Goal: Task Accomplishment & Management: Manage account settings

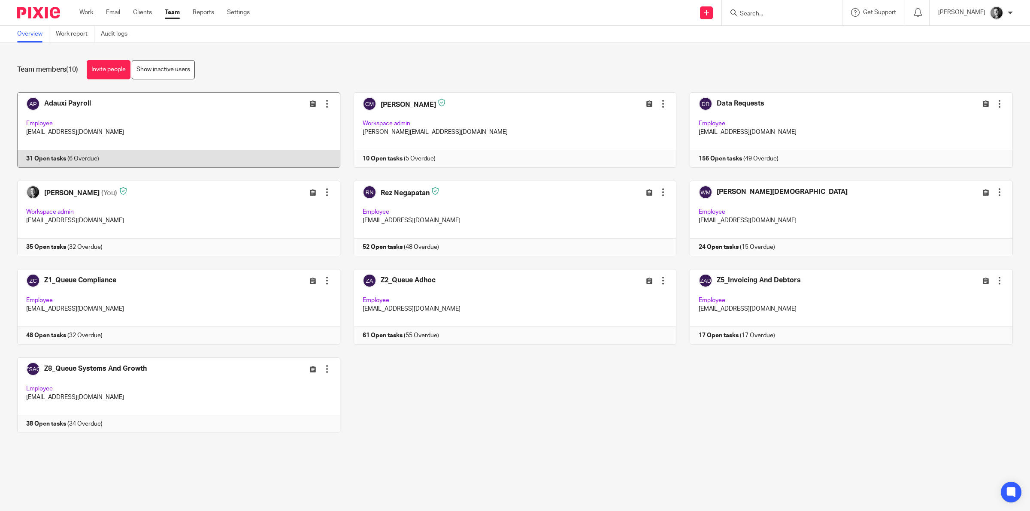
click at [168, 109] on link at bounding box center [172, 130] width 336 height 76
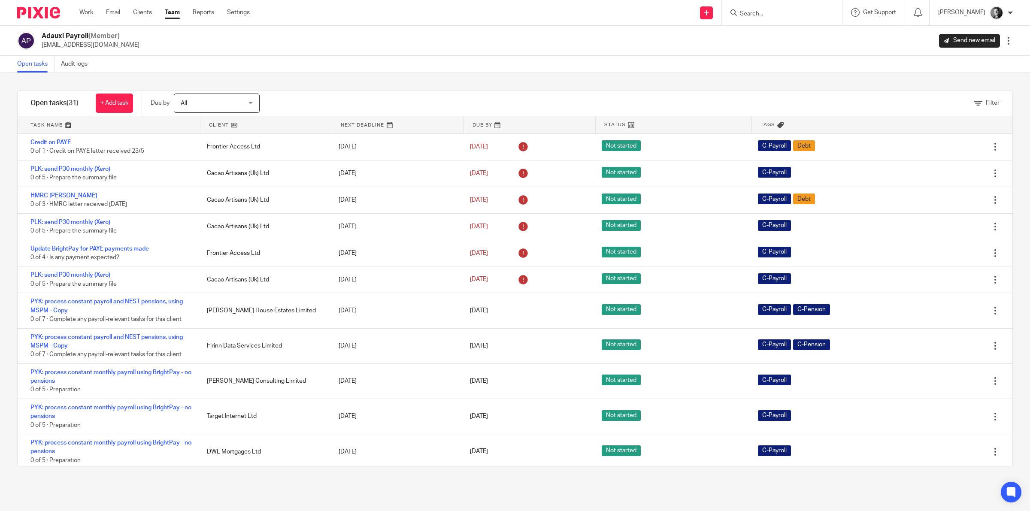
click at [216, 123] on link at bounding box center [265, 124] width 131 height 17
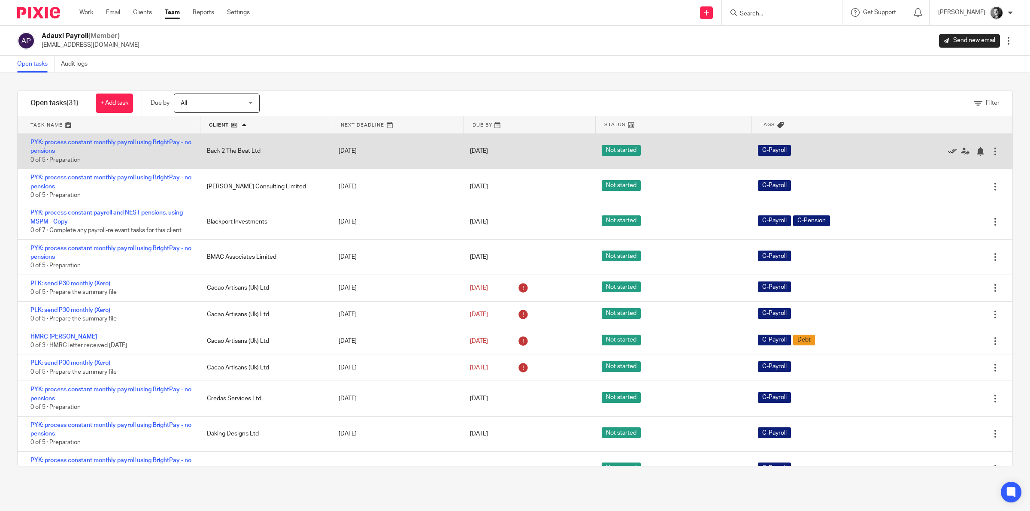
click at [948, 154] on icon at bounding box center [952, 151] width 9 height 9
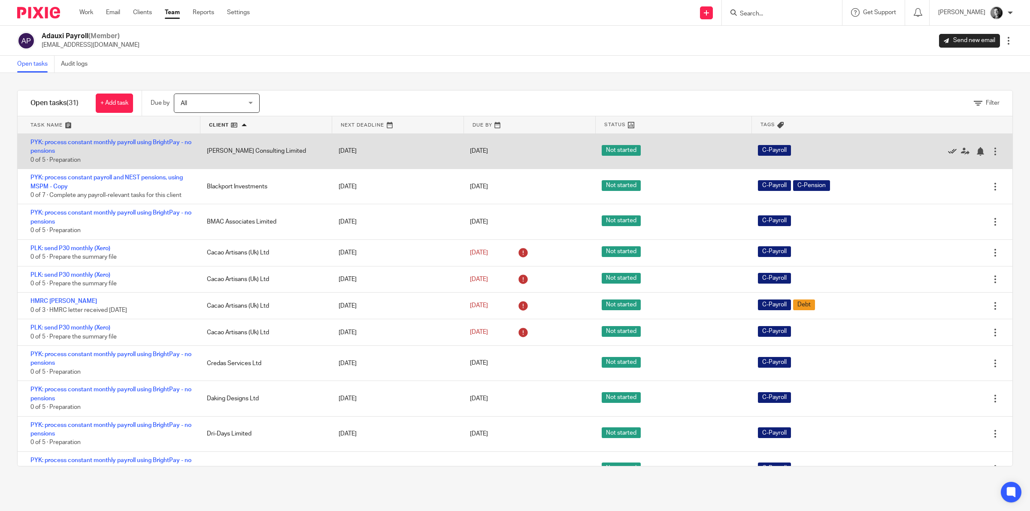
click at [948, 151] on icon at bounding box center [952, 151] width 9 height 9
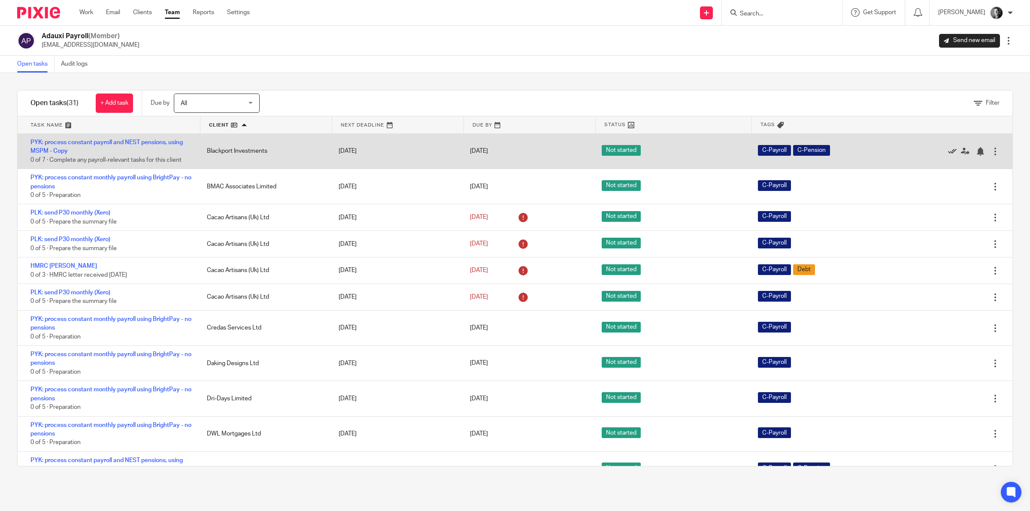
click at [948, 151] on icon at bounding box center [952, 151] width 9 height 9
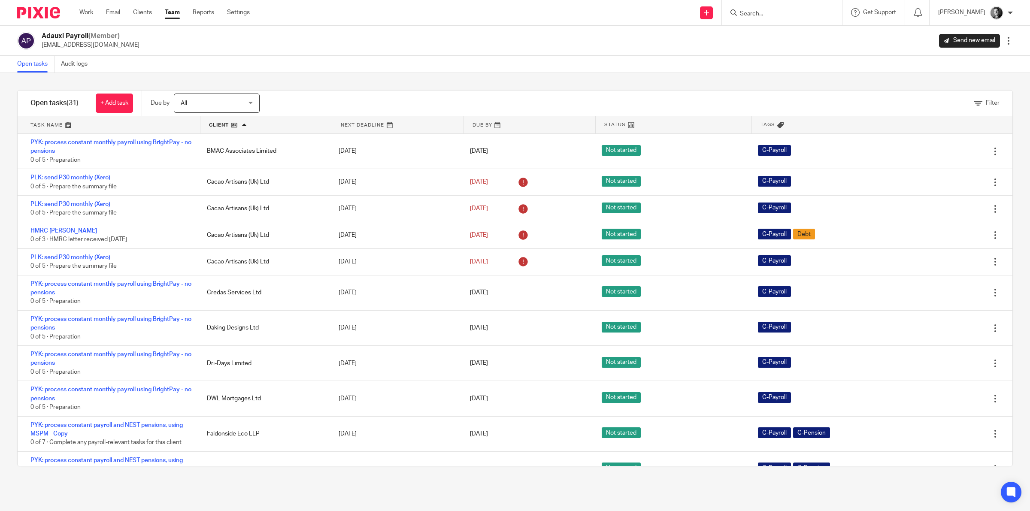
click at [399, 68] on div "Open tasks Audit logs" at bounding box center [515, 64] width 1030 height 17
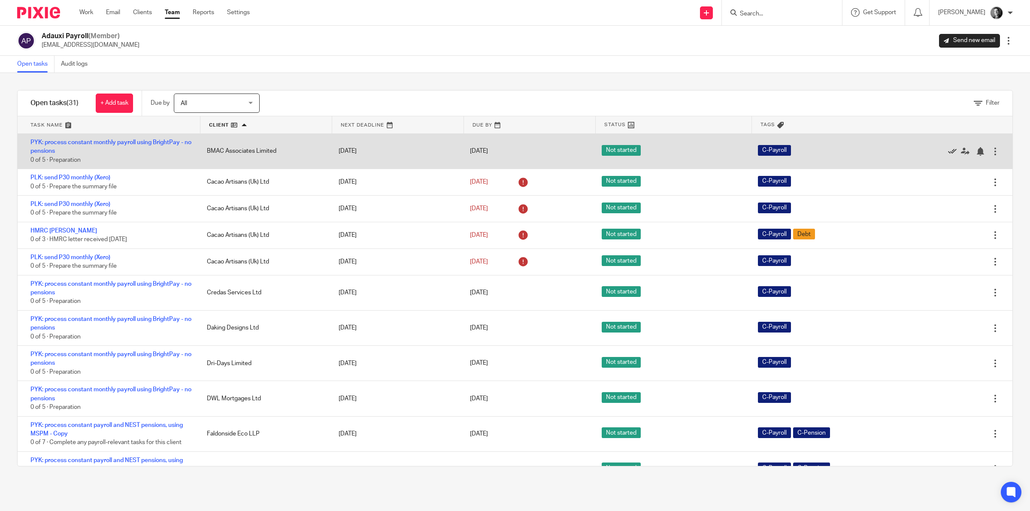
click at [948, 149] on icon at bounding box center [952, 151] width 9 height 9
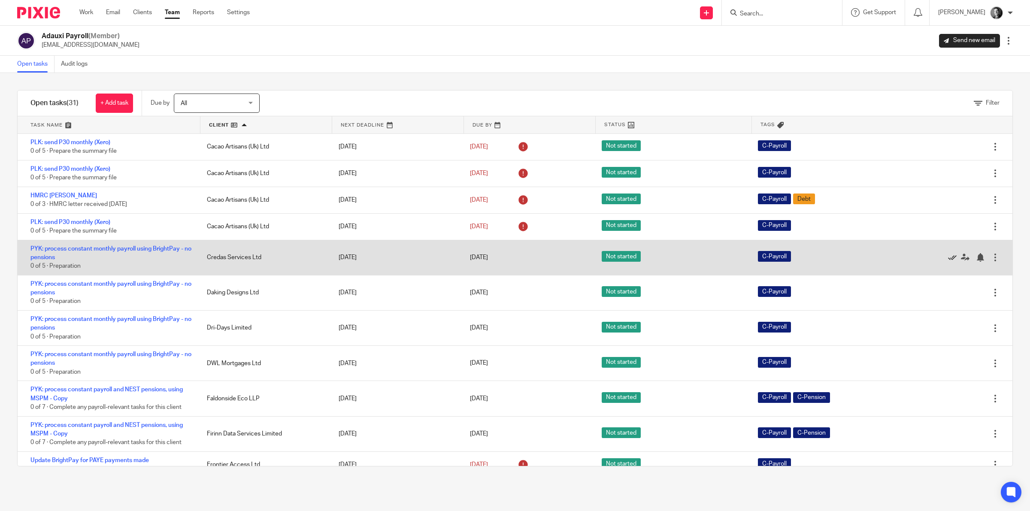
click at [948, 254] on icon at bounding box center [952, 257] width 9 height 9
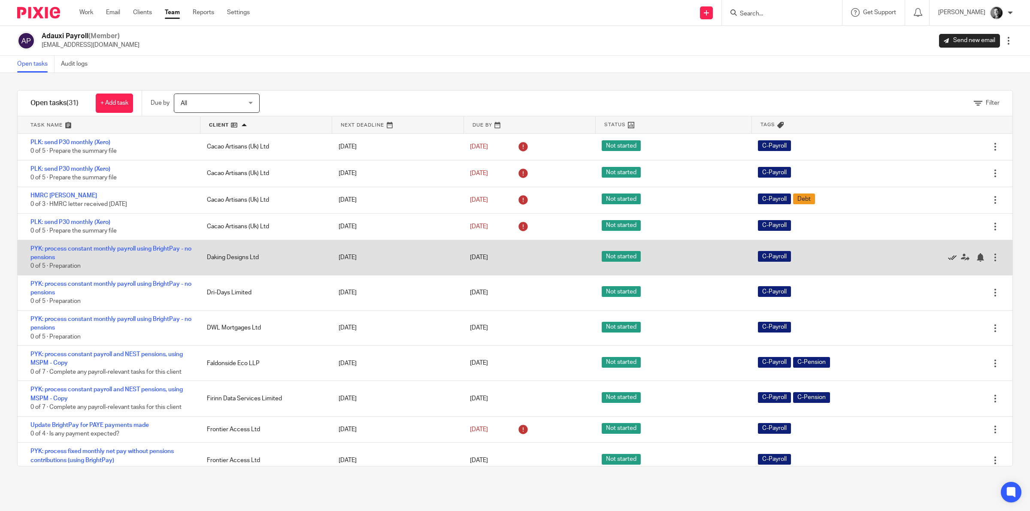
click at [948, 256] on icon at bounding box center [952, 257] width 9 height 9
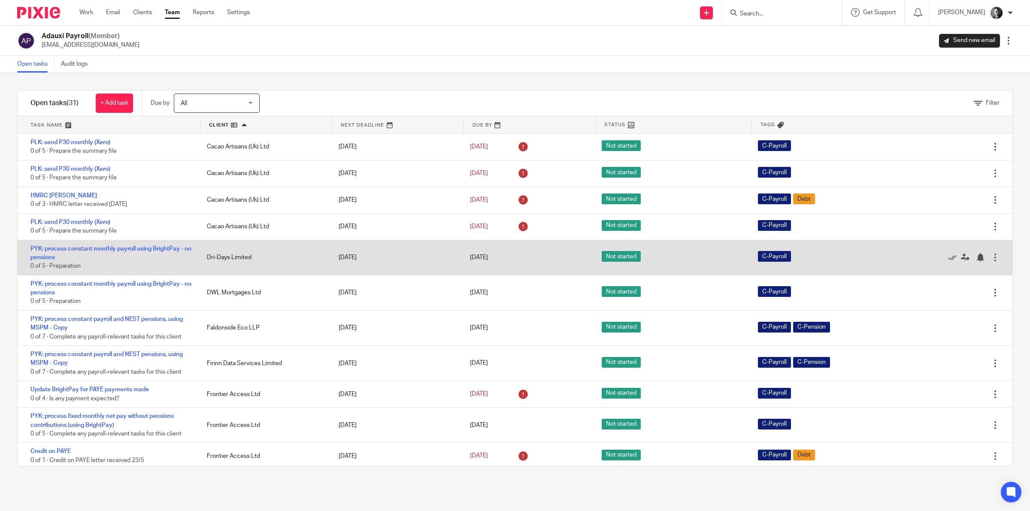
drag, startPoint x: 927, startPoint y: 262, endPoint x: 951, endPoint y: 251, distance: 26.7
click at [948, 262] on icon at bounding box center [952, 257] width 9 height 9
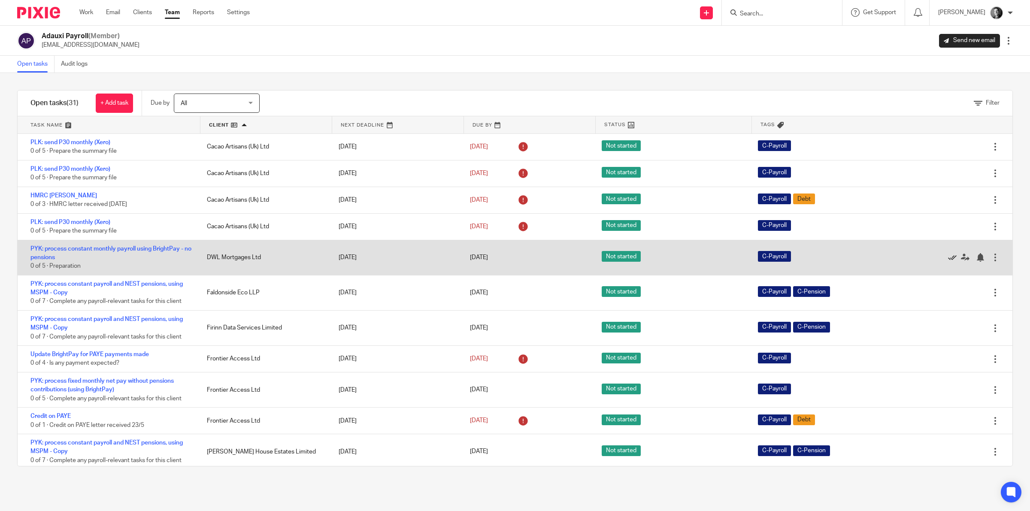
click at [948, 256] on icon at bounding box center [952, 257] width 9 height 9
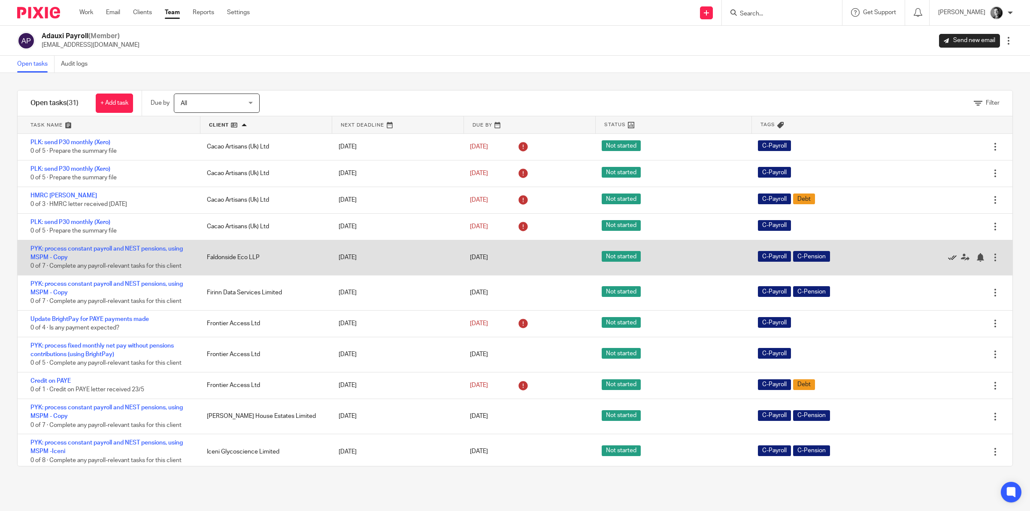
click at [948, 258] on icon at bounding box center [952, 257] width 9 height 9
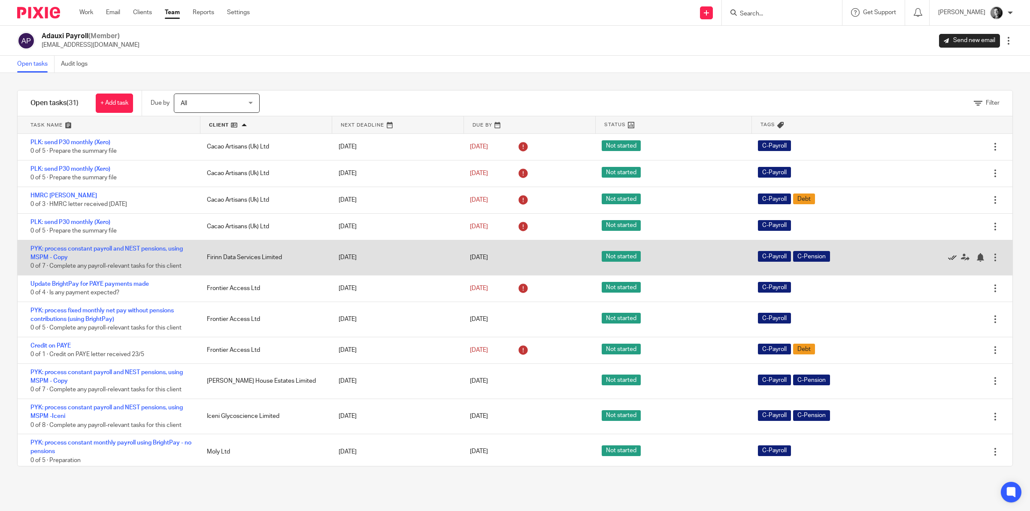
click at [948, 255] on icon at bounding box center [952, 257] width 9 height 9
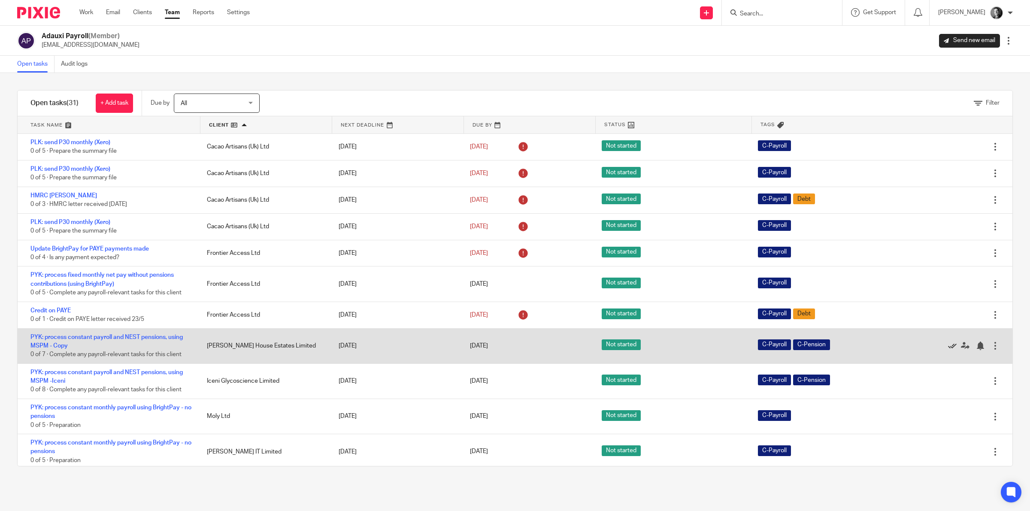
click at [948, 344] on icon at bounding box center [952, 346] width 9 height 9
click at [948, 347] on icon at bounding box center [952, 346] width 9 height 9
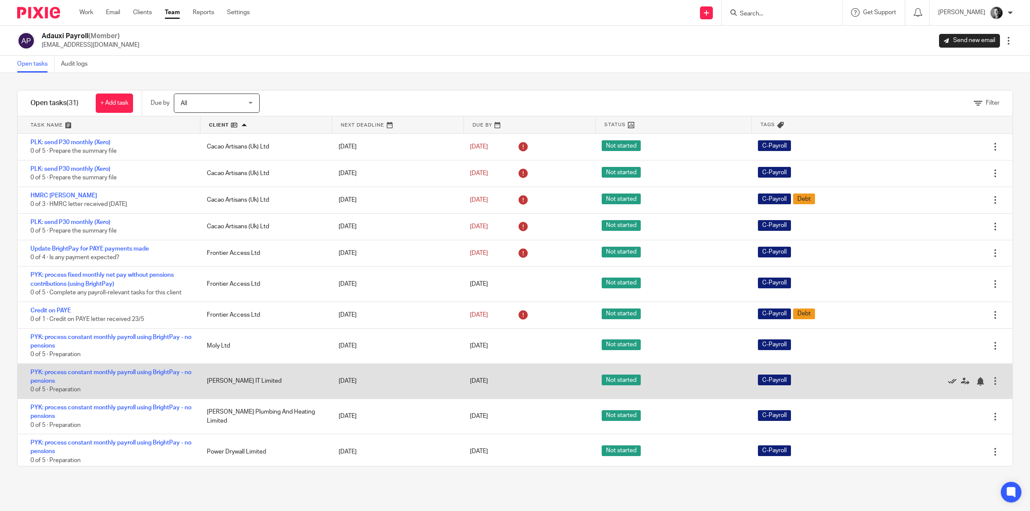
click at [948, 381] on icon at bounding box center [952, 381] width 9 height 9
click at [948, 380] on icon at bounding box center [952, 381] width 9 height 9
click at [948, 381] on icon at bounding box center [952, 381] width 9 height 9
drag, startPoint x: 925, startPoint y: 379, endPoint x: 926, endPoint y: 372, distance: 7.3
click at [948, 379] on icon at bounding box center [952, 381] width 9 height 9
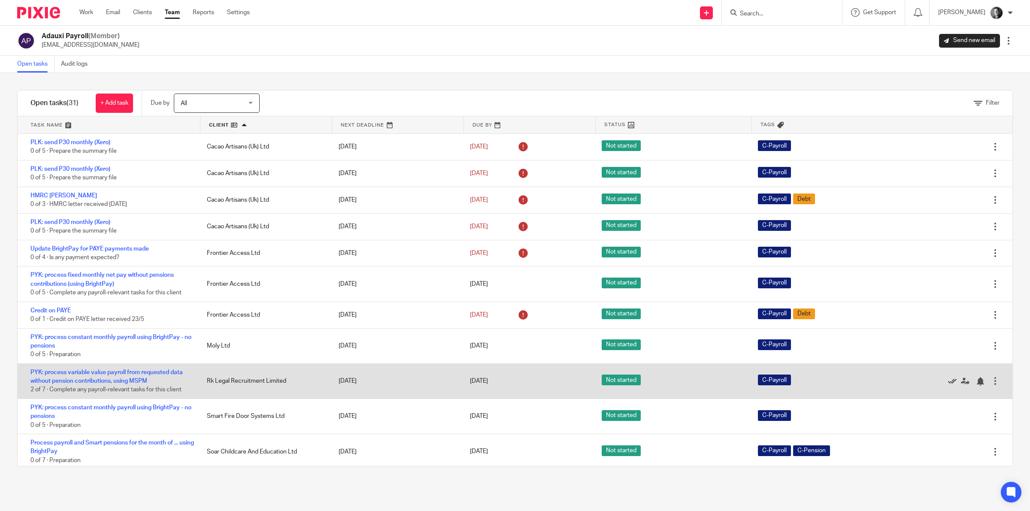
click at [948, 382] on icon at bounding box center [952, 381] width 9 height 9
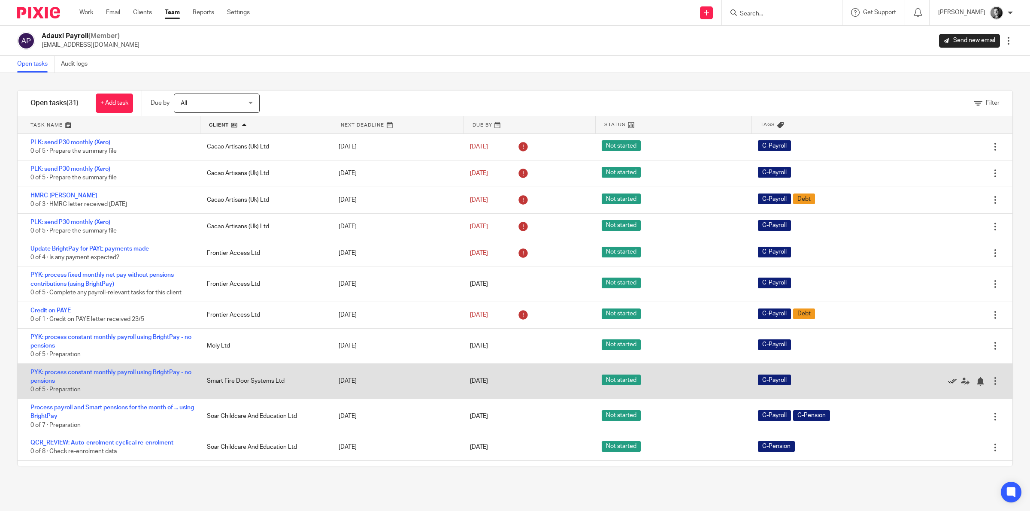
click at [948, 382] on icon at bounding box center [952, 381] width 9 height 9
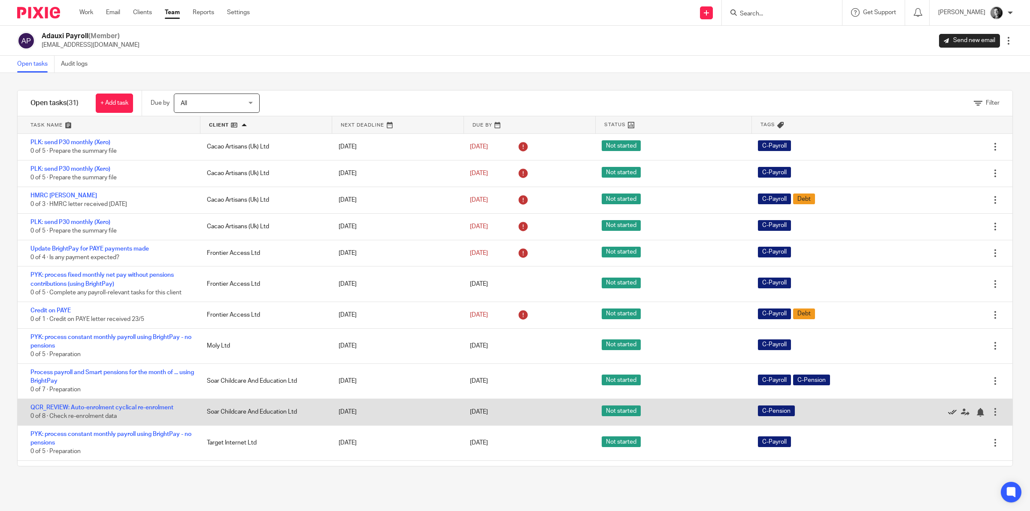
click at [948, 410] on icon at bounding box center [952, 412] width 9 height 9
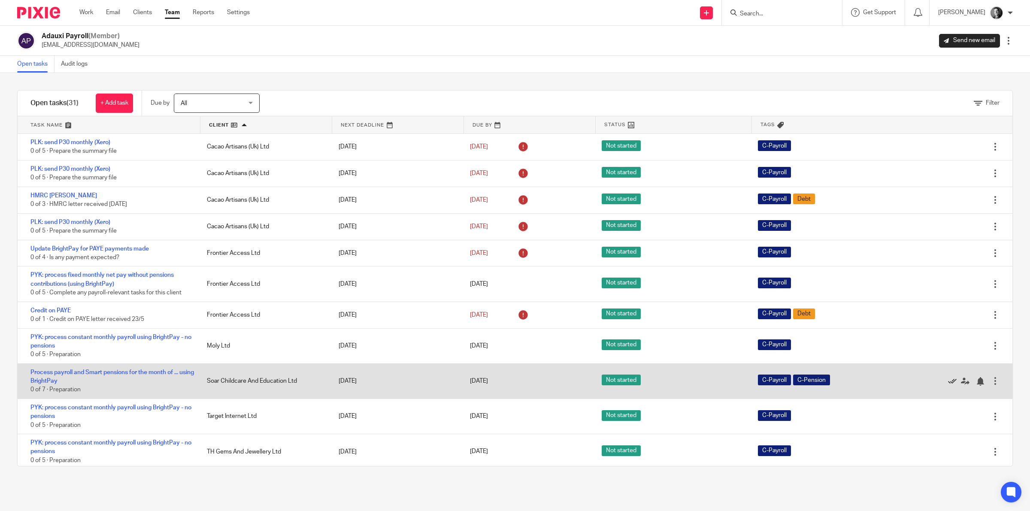
click at [948, 381] on icon at bounding box center [952, 381] width 9 height 9
click at [948, 379] on icon at bounding box center [952, 381] width 9 height 9
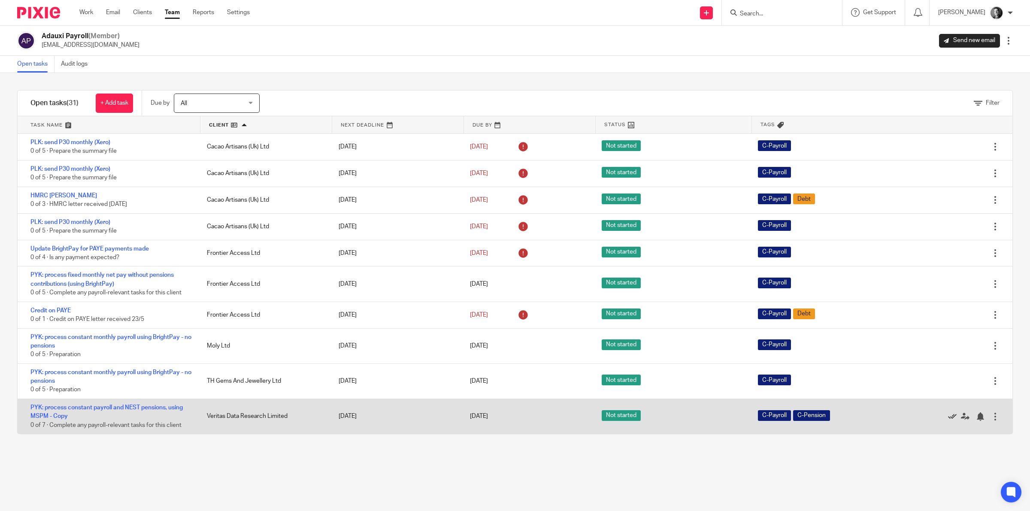
click at [948, 415] on icon at bounding box center [952, 416] width 9 height 9
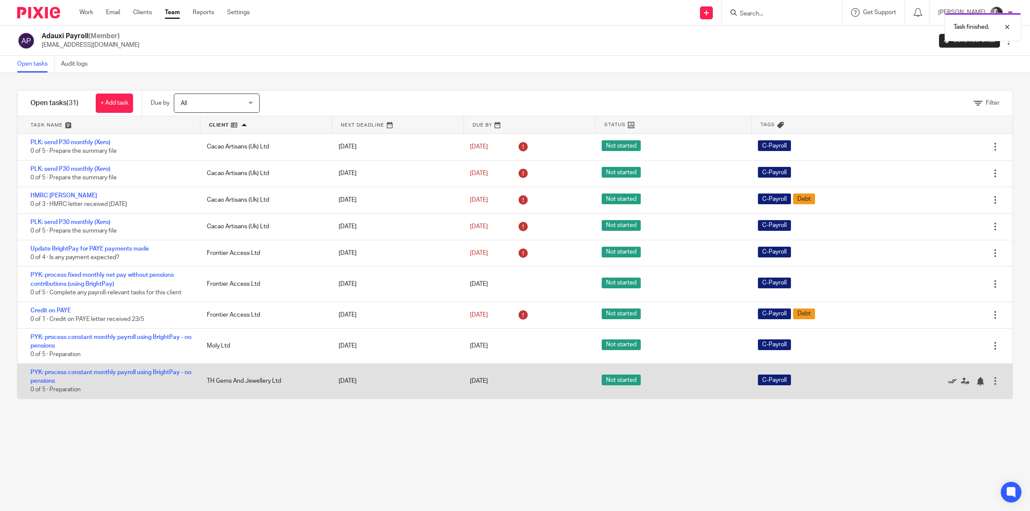
click at [948, 380] on icon at bounding box center [952, 381] width 9 height 9
